Goal: Task Accomplishment & Management: Complete application form

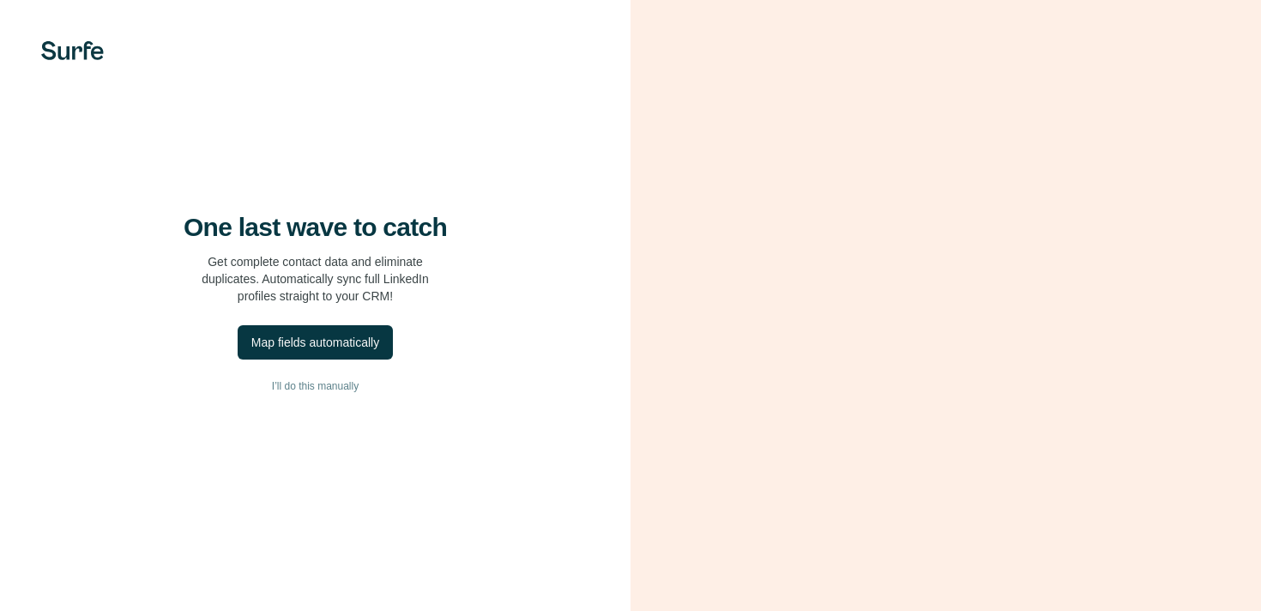
drag, startPoint x: 319, startPoint y: 383, endPoint x: 473, endPoint y: 312, distance: 169.0
click at [473, 312] on div "One last wave to catch Get complete contact data and eliminate duplicates. Auto…" at bounding box center [315, 305] width 631 height 611
click at [303, 386] on span "I’ll do this manually" at bounding box center [315, 385] width 87 height 15
click at [293, 394] on span "I’ll do this manually" at bounding box center [312, 385] width 87 height 15
